Goal: Task Accomplishment & Management: Manage account settings

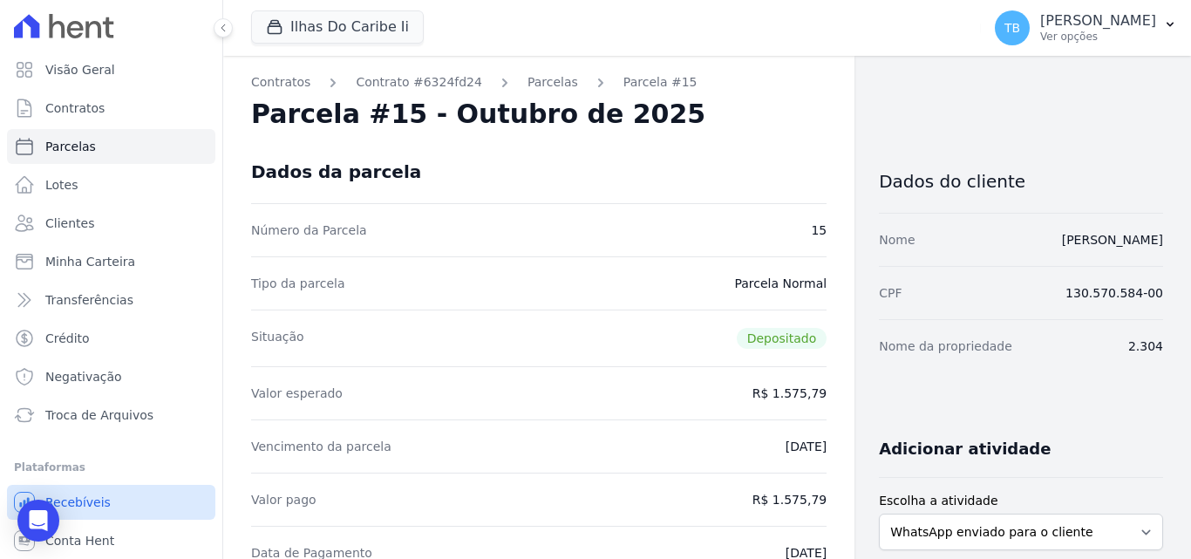
scroll to position [38, 0]
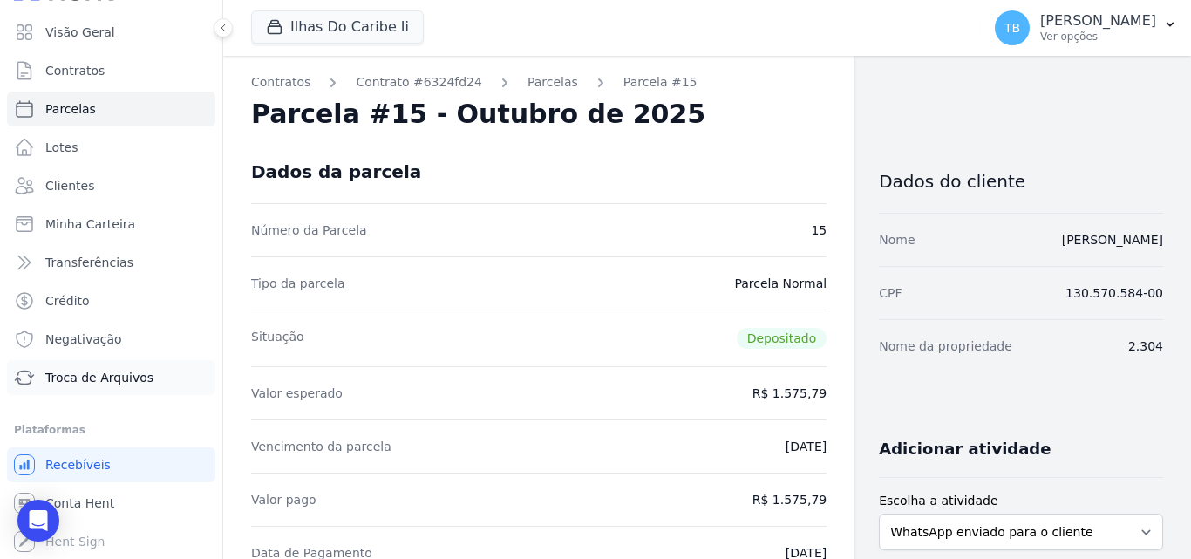
click at [95, 381] on span "Troca de Arquivos" at bounding box center [99, 377] width 108 height 17
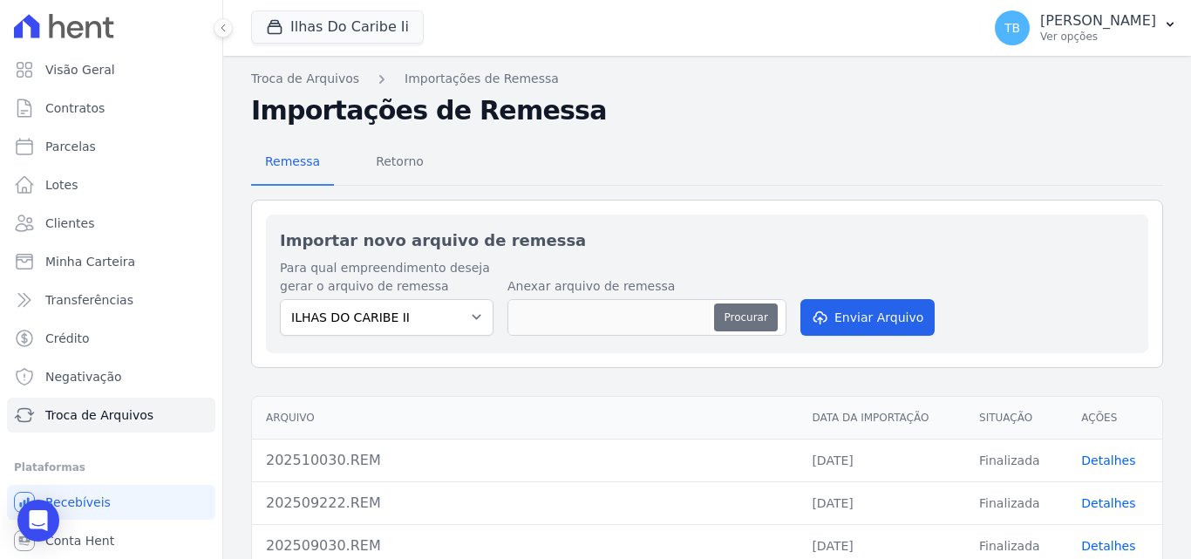
click at [725, 317] on button "Procurar" at bounding box center [745, 318] width 63 height 28
type input "202510150.REM"
click at [860, 319] on button "Enviar Arquivo" at bounding box center [868, 317] width 134 height 37
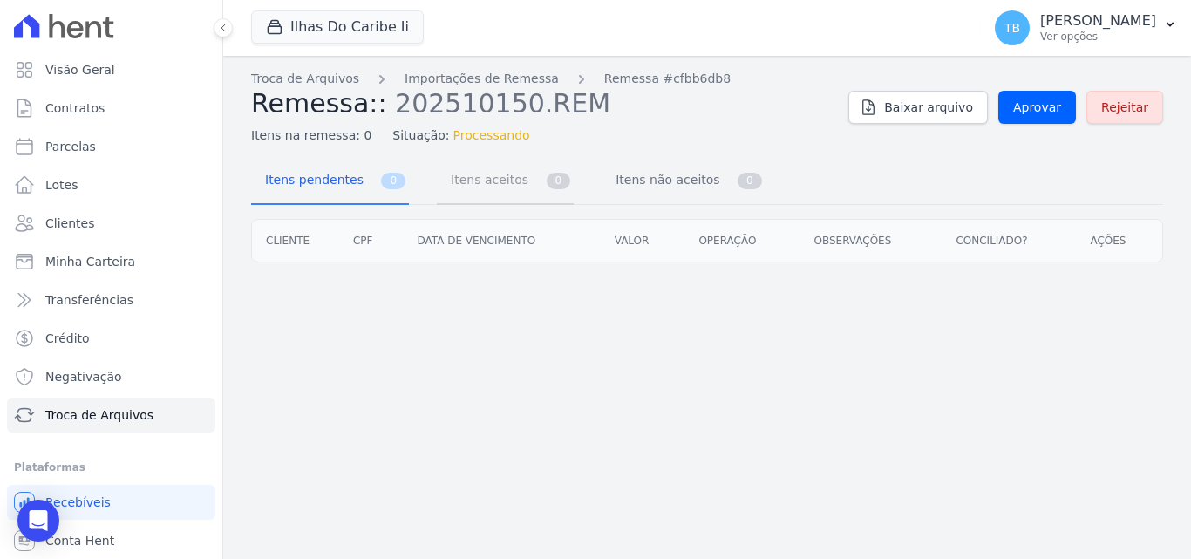
click at [476, 182] on span "Itens aceitos" at bounding box center [486, 179] width 92 height 35
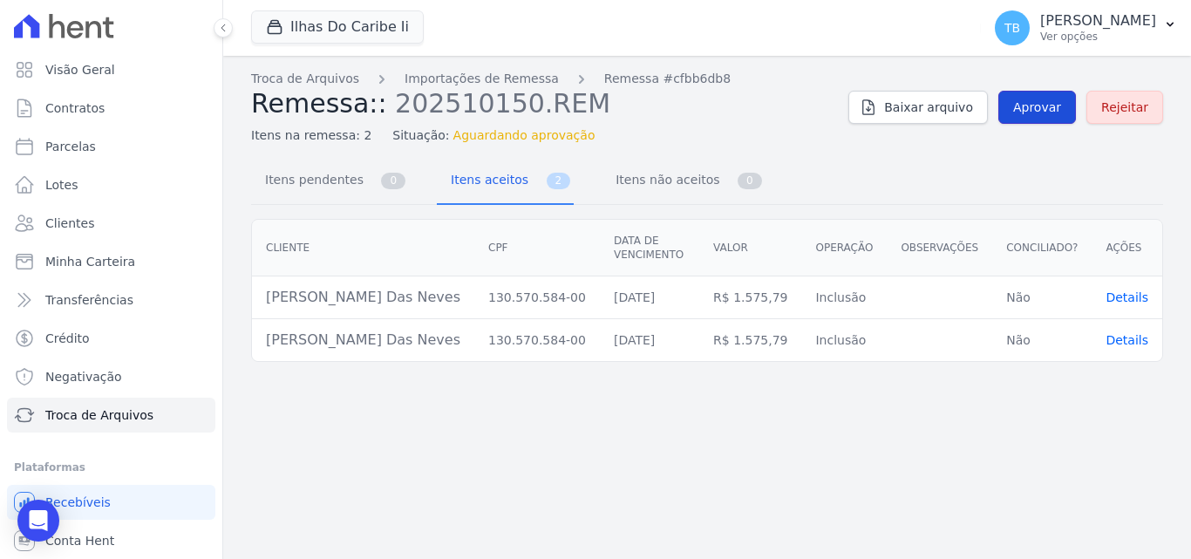
click at [1055, 110] on span "Aprovar" at bounding box center [1038, 107] width 48 height 17
click at [1048, 110] on span "Aprovar" at bounding box center [1038, 107] width 48 height 17
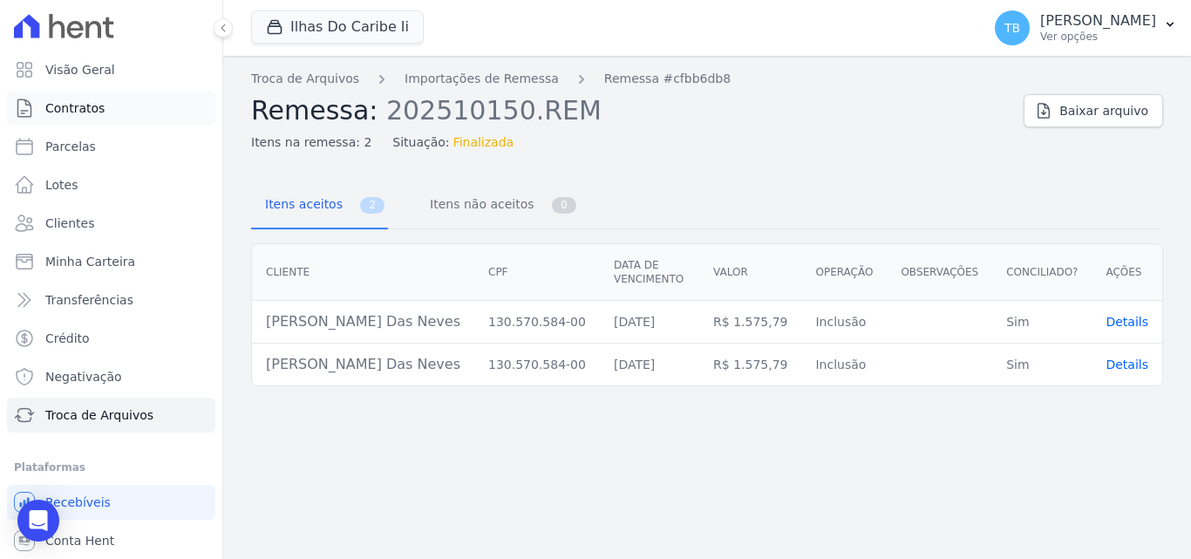
click at [92, 104] on span "Contratos" at bounding box center [74, 107] width 59 height 17
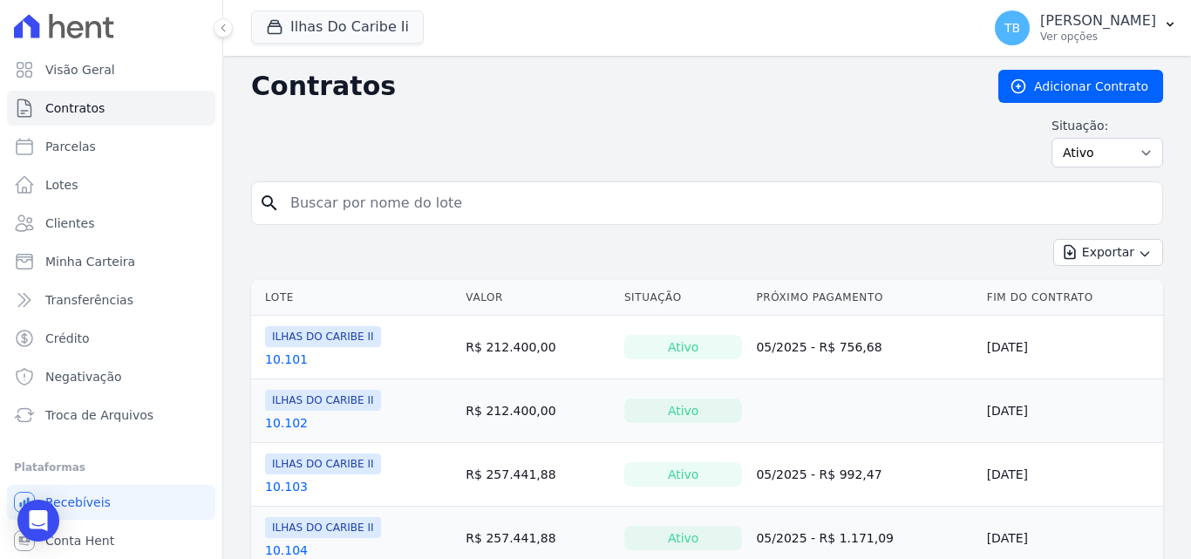
click at [351, 204] on input "search" at bounding box center [718, 203] width 876 height 35
type input "2.304"
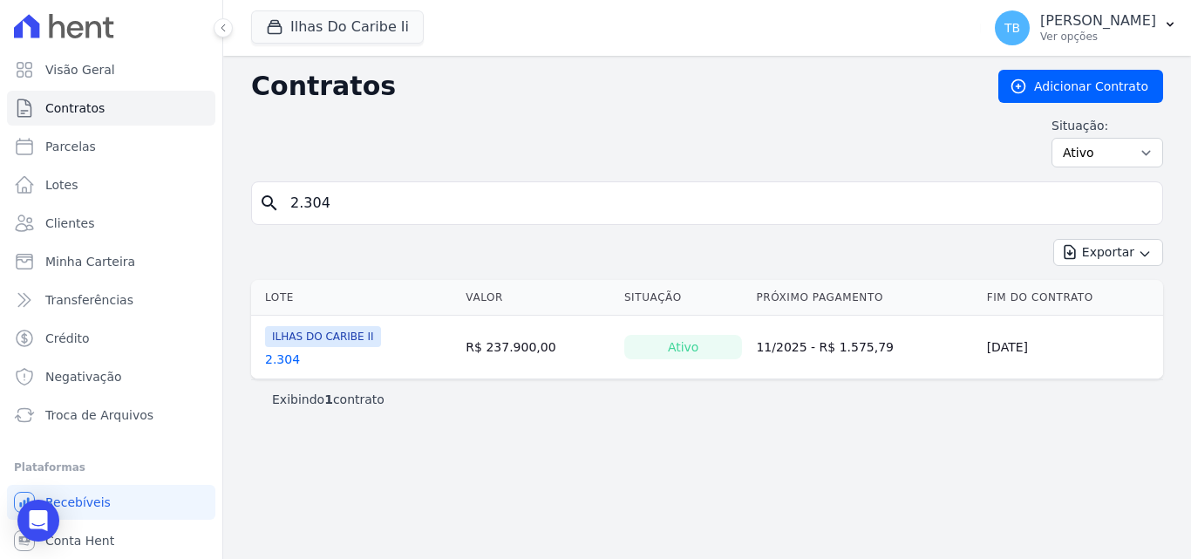
click at [276, 361] on link "2.304" at bounding box center [282, 359] width 35 height 17
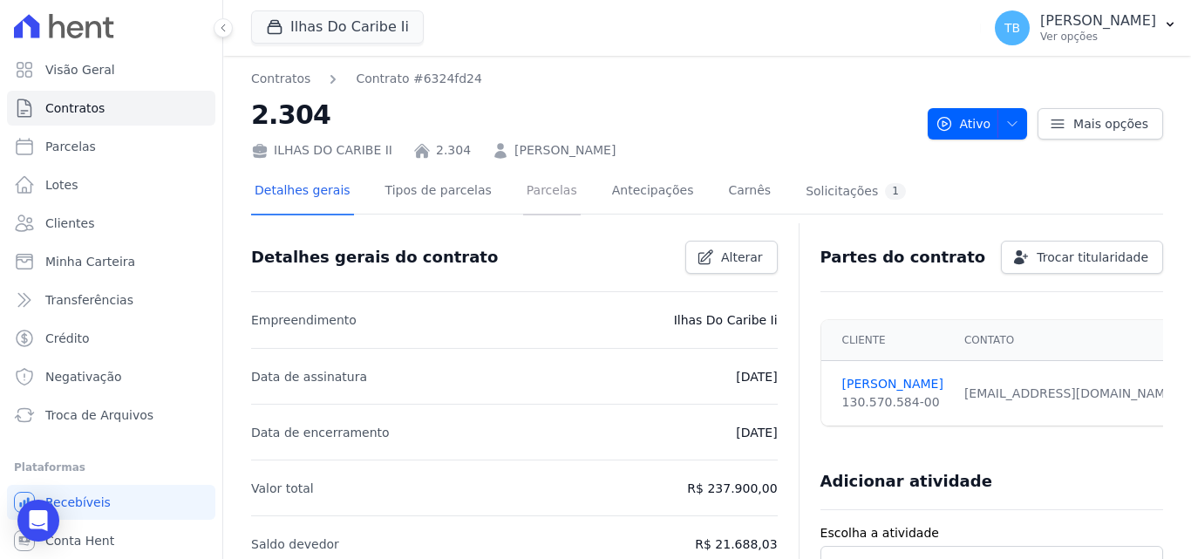
click at [543, 192] on link "Parcelas" at bounding box center [552, 192] width 58 height 46
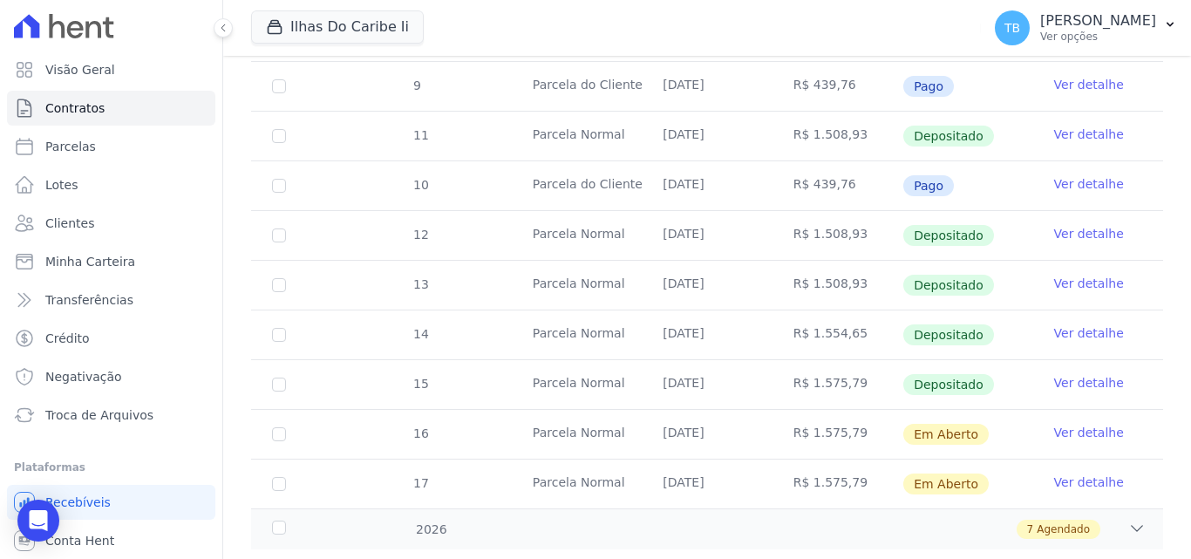
scroll to position [837, 0]
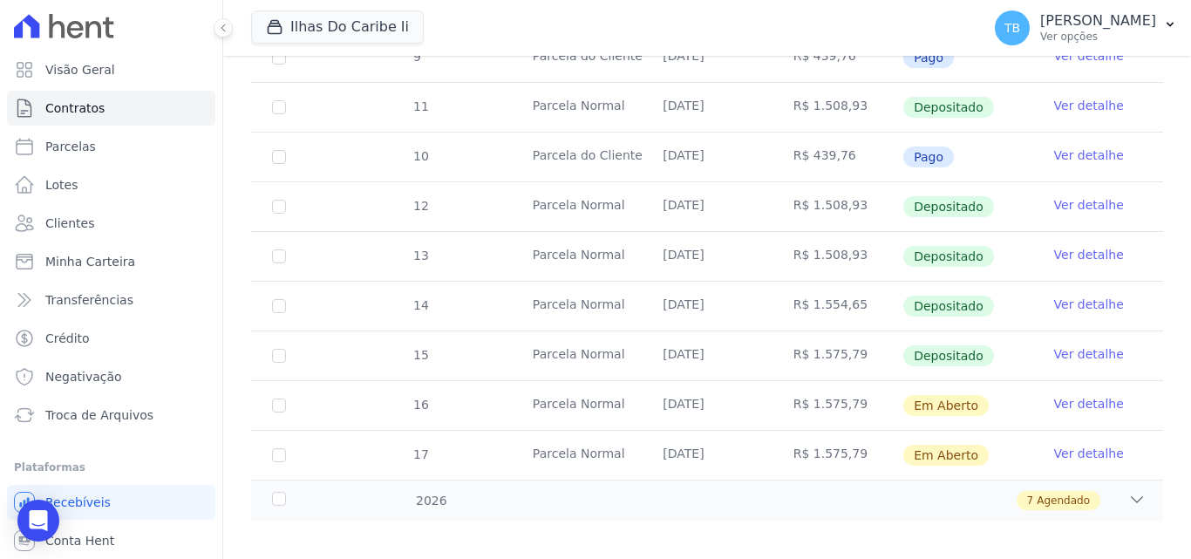
click at [1092, 395] on link "Ver detalhe" at bounding box center [1090, 403] width 70 height 17
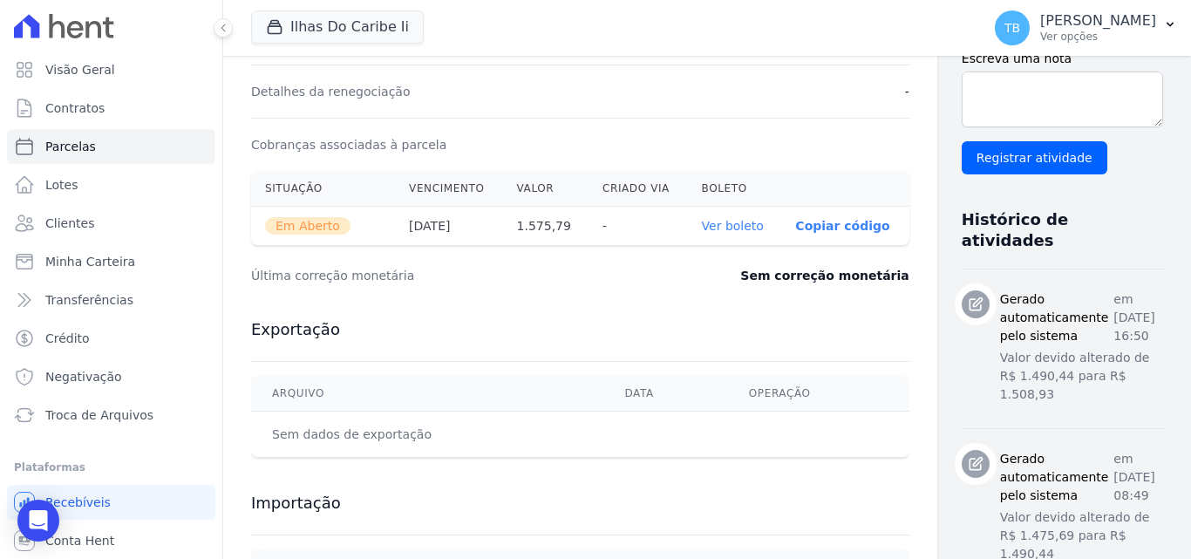
scroll to position [374, 0]
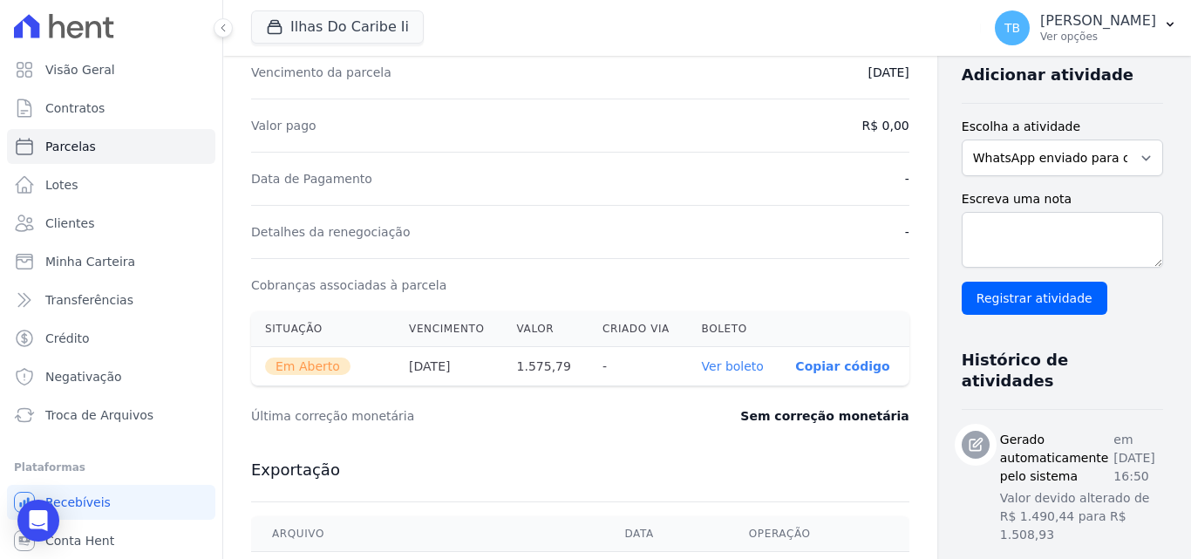
click at [704, 364] on link "Ver boleto" at bounding box center [733, 366] width 62 height 14
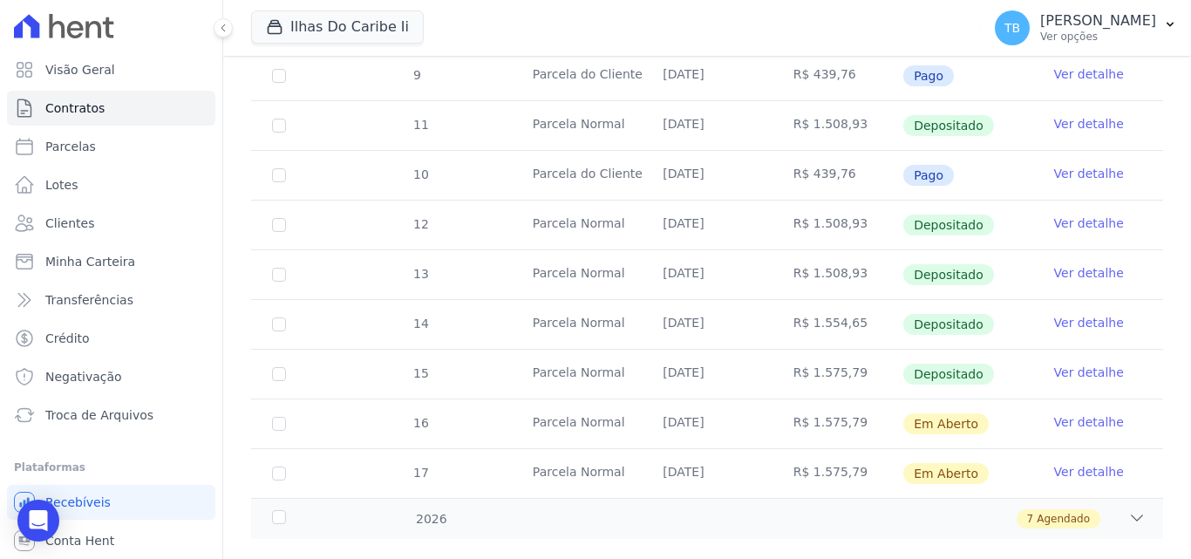
scroll to position [837, 0]
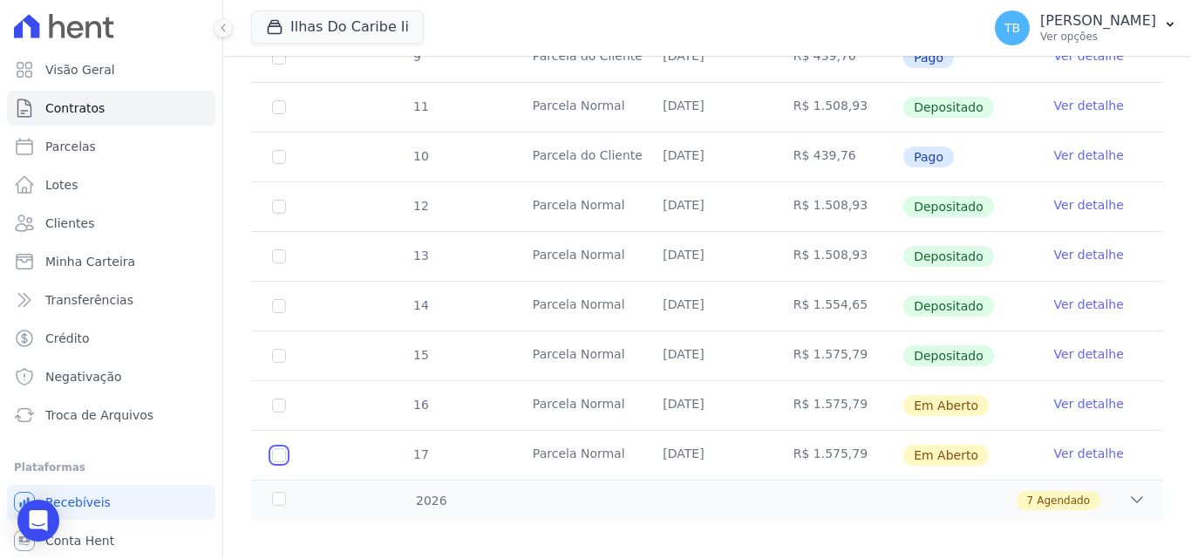
drag, startPoint x: 277, startPoint y: 441, endPoint x: 404, endPoint y: 454, distance: 127.1
click at [276, 448] on input "checkbox" at bounding box center [279, 455] width 14 height 14
checkbox input "true"
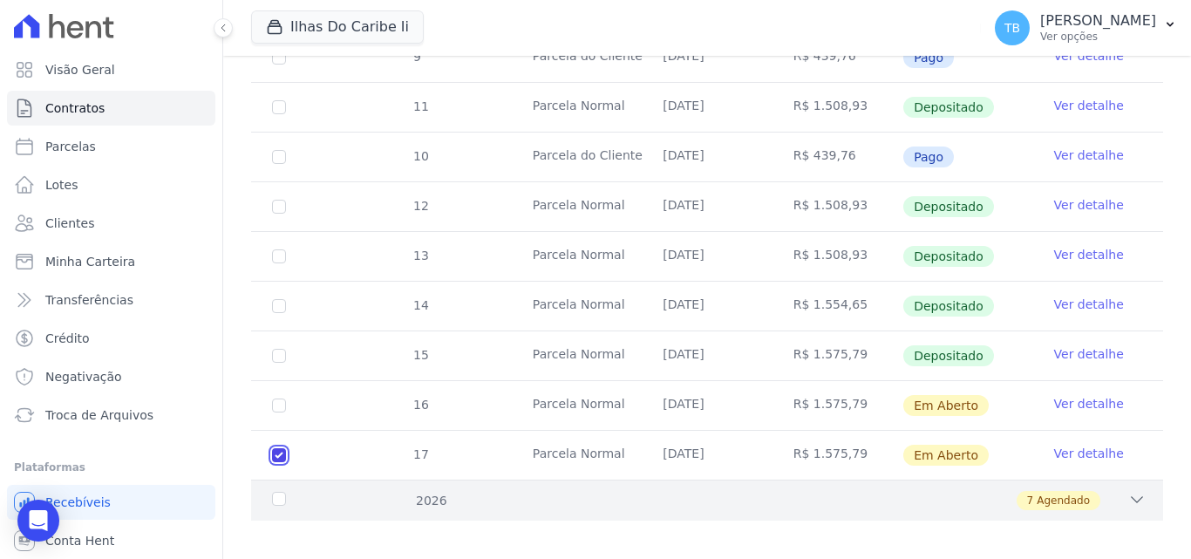
scroll to position [851, 0]
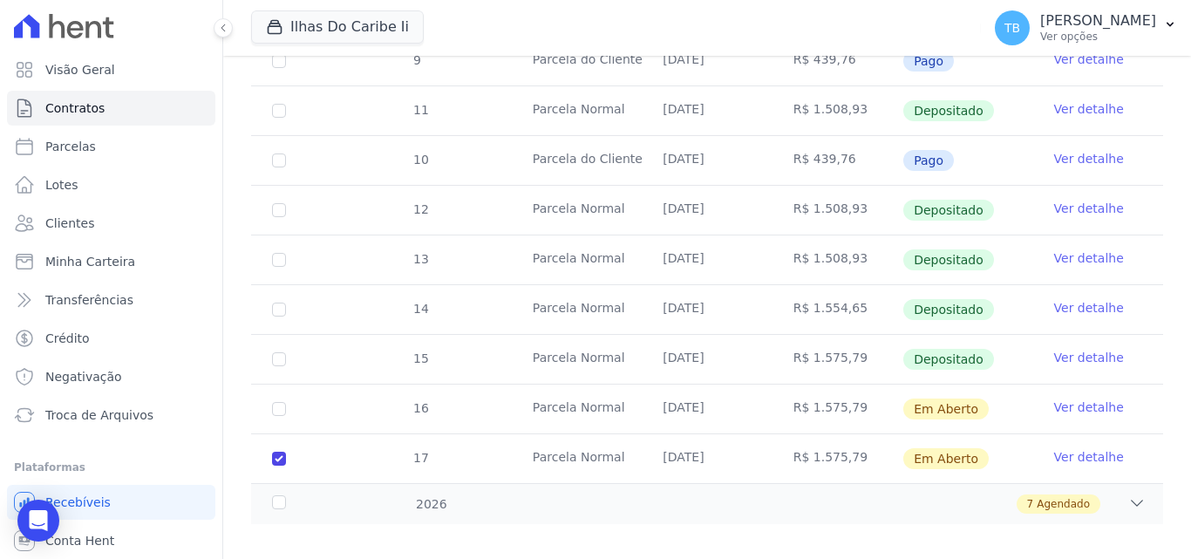
click at [1082, 448] on link "Ver detalhe" at bounding box center [1090, 456] width 70 height 17
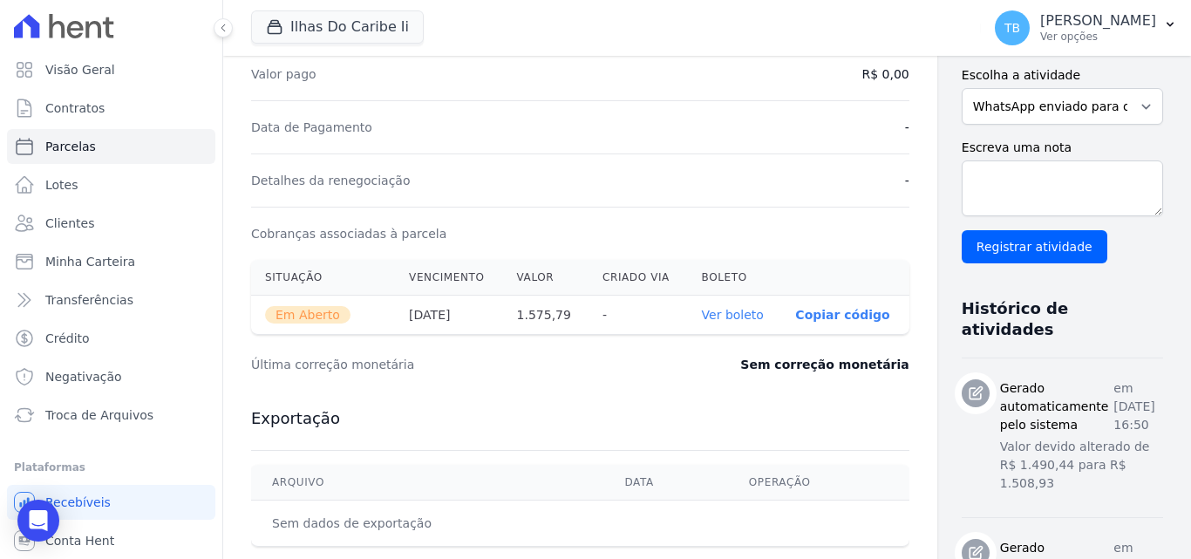
scroll to position [374, 0]
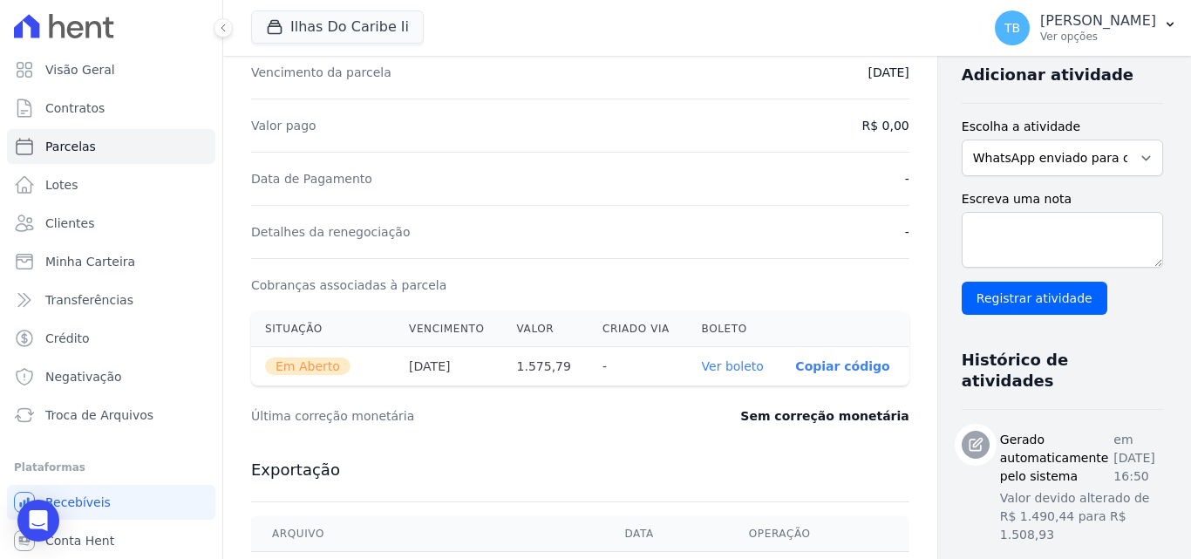
click at [715, 365] on link "Ver boleto" at bounding box center [733, 366] width 62 height 14
